Goal: Task Accomplishment & Management: Manage account settings

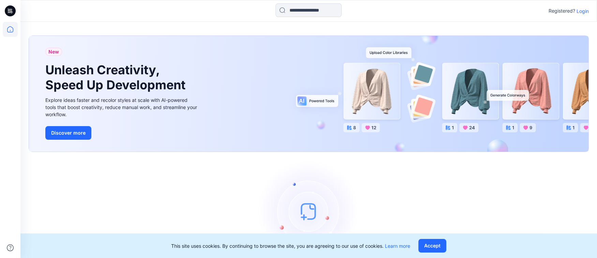
click at [588, 12] on p "Login" at bounding box center [582, 10] width 12 height 7
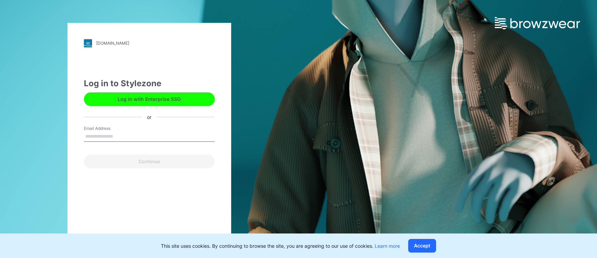
click at [122, 133] on input "Email Address" at bounding box center [149, 137] width 131 height 10
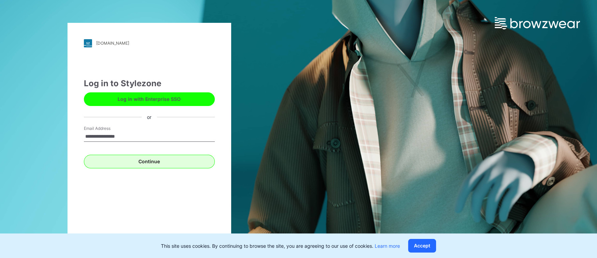
type input "**********"
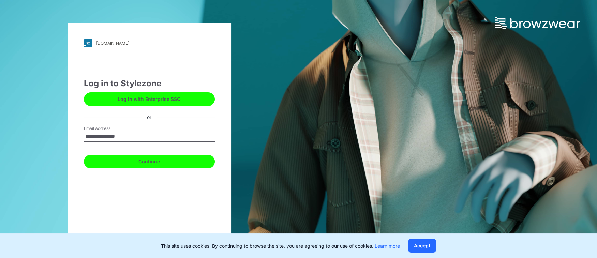
click at [121, 163] on button "Continue" at bounding box center [149, 162] width 131 height 14
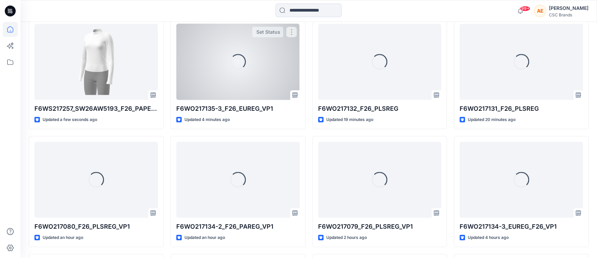
scroll to position [221, 0]
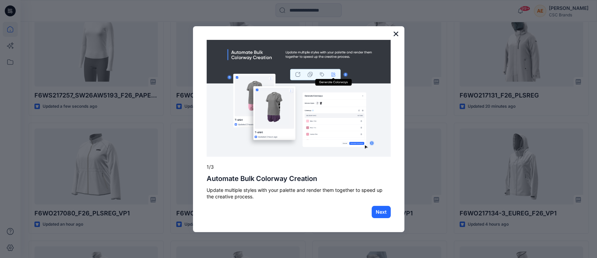
click at [395, 32] on button "×" at bounding box center [396, 33] width 6 height 11
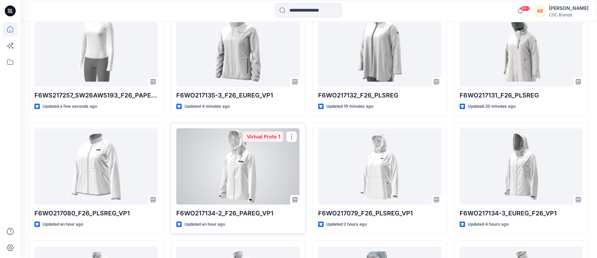
scroll to position [110, 0]
